Goal: Task Accomplishment & Management: Use online tool/utility

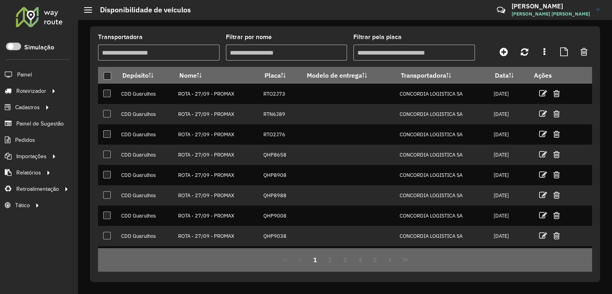
click at [0, 0] on link "Entregas" at bounding box center [0, 0] width 0 height 0
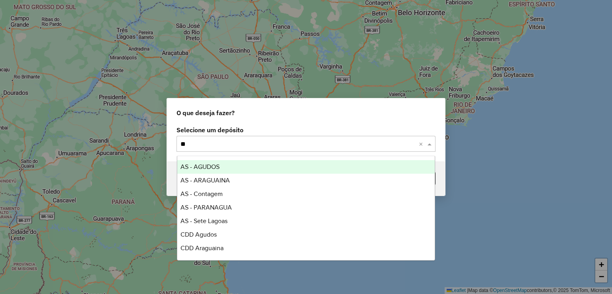
type input "***"
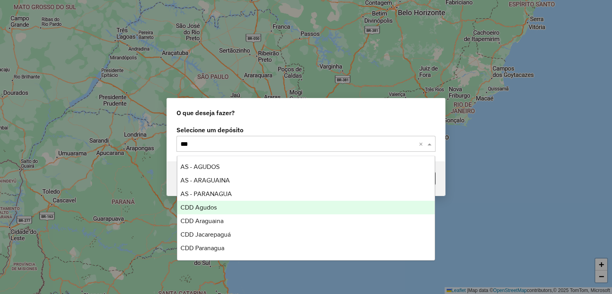
click at [197, 213] on div "CDD Agudos" at bounding box center [306, 208] width 258 height 14
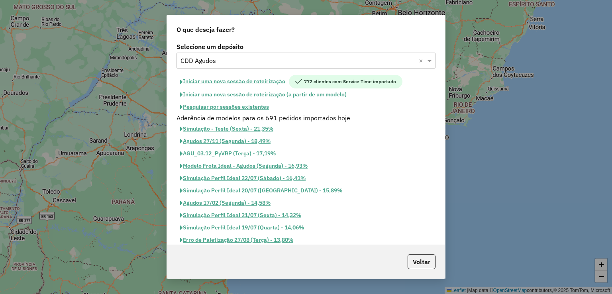
click at [250, 103] on button "Pesquisar por sessões existentes" at bounding box center [225, 107] width 96 height 12
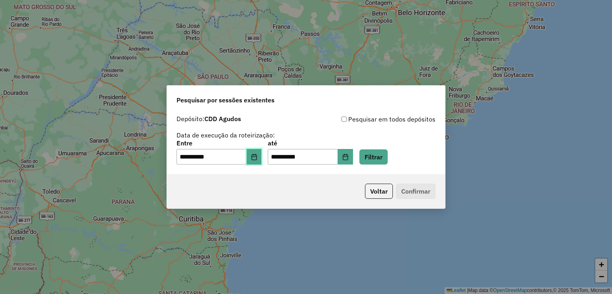
click at [258, 158] on icon "Choose Date" at bounding box center [254, 157] width 6 height 6
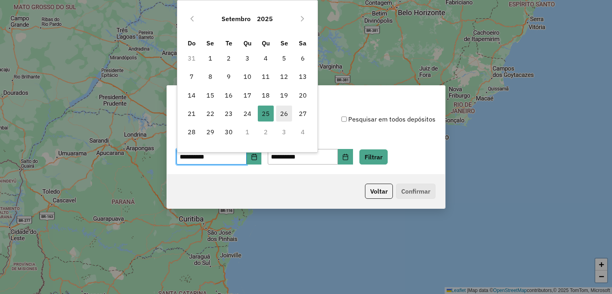
click at [289, 109] on span "26" at bounding box center [284, 114] width 16 height 16
type input "**********"
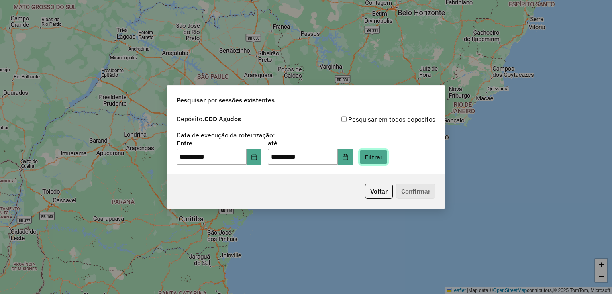
click at [370, 151] on button "Filtrar" at bounding box center [374, 157] width 28 height 15
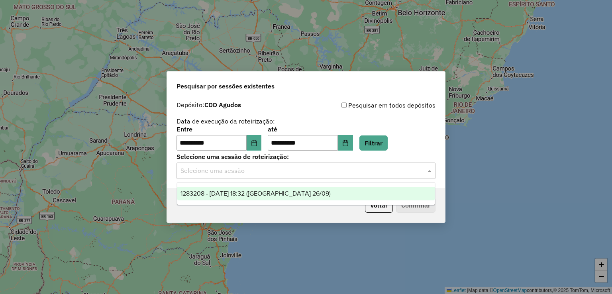
click at [282, 175] on div "Selecione uma sessão" at bounding box center [306, 171] width 259 height 16
click at [295, 195] on span "1283208 - 26/09/2025 18:32 (Agudos 26/09)" at bounding box center [256, 193] width 150 height 7
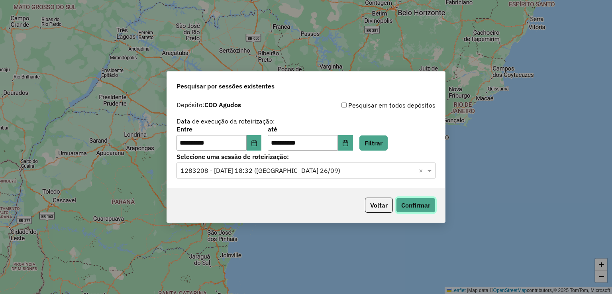
click at [421, 207] on button "Confirmar" at bounding box center [415, 205] width 39 height 15
